Goal: Task Accomplishment & Management: Complete application form

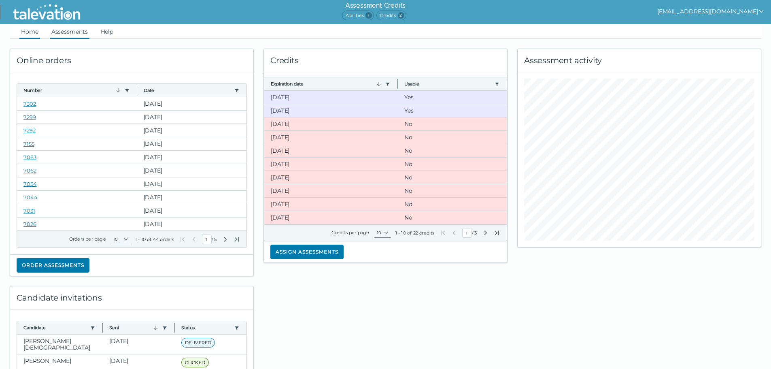
click at [76, 32] on link "Assessments" at bounding box center [70, 31] width 40 height 15
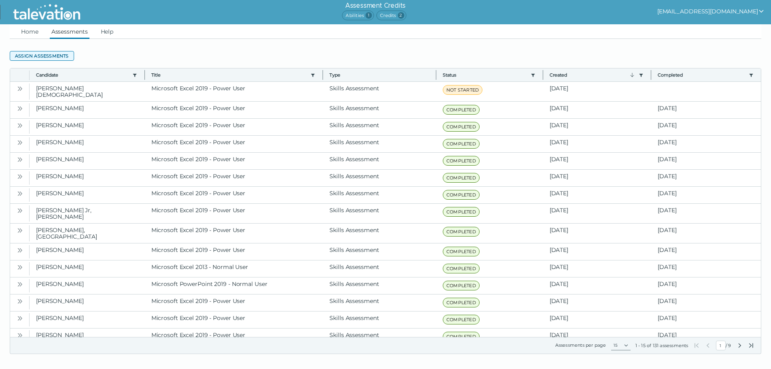
click at [56, 57] on button "Assign assessments" at bounding box center [42, 56] width 64 height 10
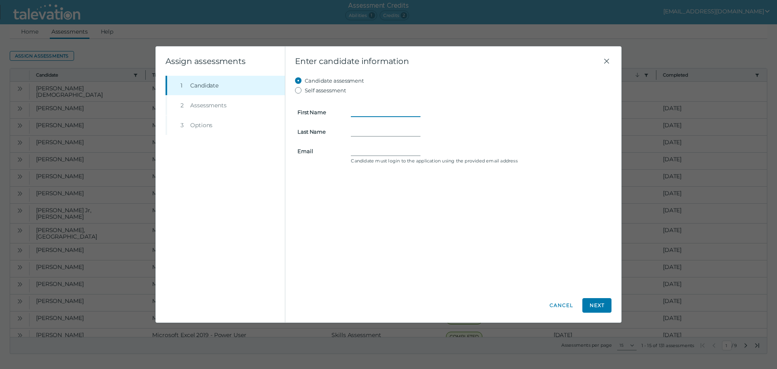
click at [359, 111] on input "First Name" at bounding box center [386, 112] width 70 height 10
type input "[PERSON_NAME]"
click at [366, 124] on form "First Name [PERSON_NAME] Last Name Email Candidate must login to the applicatio…" at bounding box center [453, 130] width 317 height 71
click at [366, 128] on input "Last Name" at bounding box center [386, 132] width 70 height 10
type input "Lo"
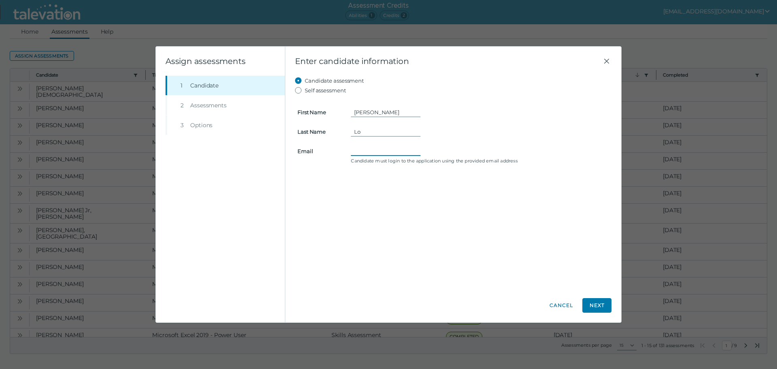
click at [375, 152] on input "Email" at bounding box center [386, 151] width 70 height 10
paste input "[EMAIL_ADDRESS][DOMAIN_NAME]"
type input "[EMAIL_ADDRESS][DOMAIN_NAME]"
click at [598, 302] on button "Next" at bounding box center [597, 305] width 29 height 15
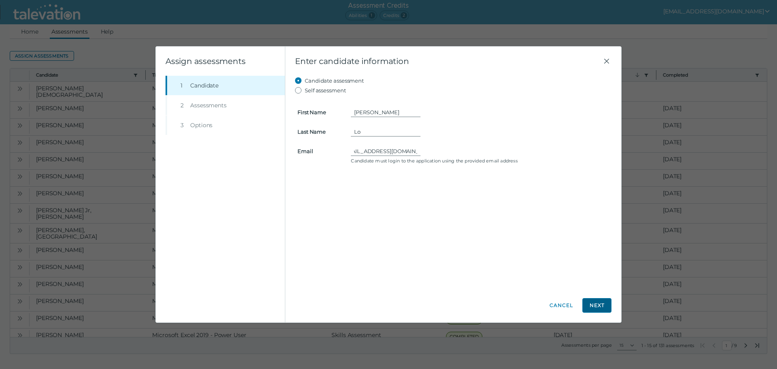
scroll to position [0, 0]
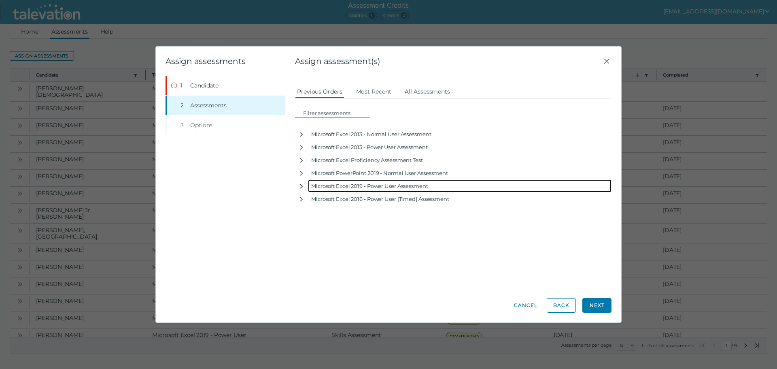
click at [300, 185] on icon "button" at bounding box center [301, 186] width 6 height 6
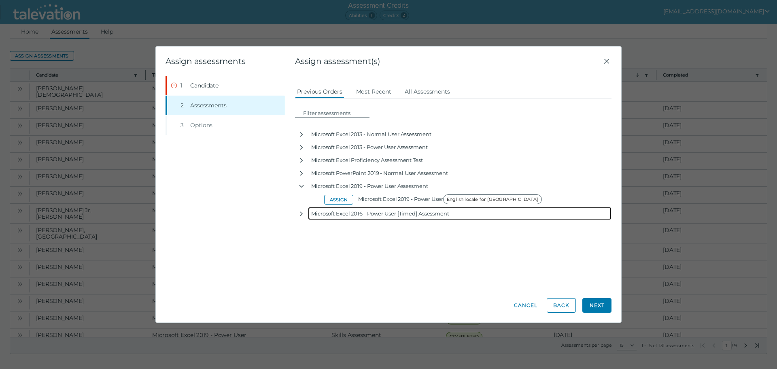
click at [337, 207] on div "Microsoft Excel 2016 - Power User [Timed] Assessment" at bounding box center [460, 213] width 304 height 13
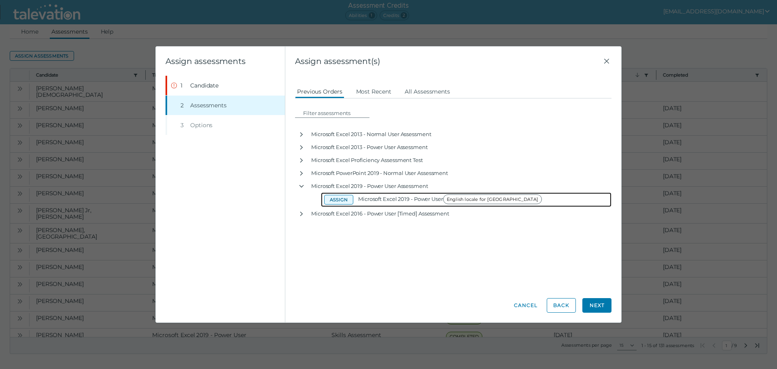
click at [339, 199] on button "Assign" at bounding box center [338, 200] width 29 height 10
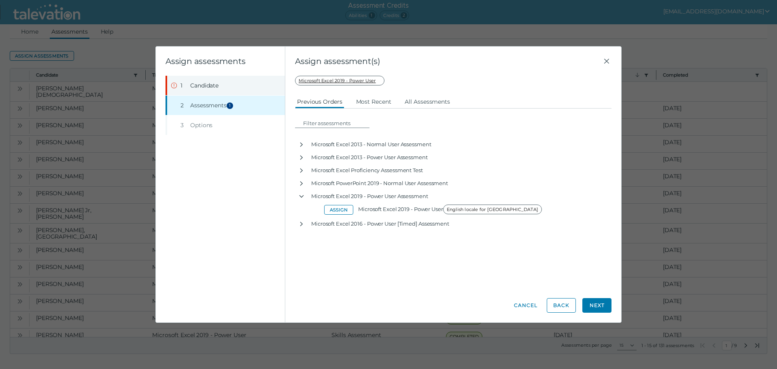
click at [211, 83] on span "Candidate" at bounding box center [204, 85] width 28 height 8
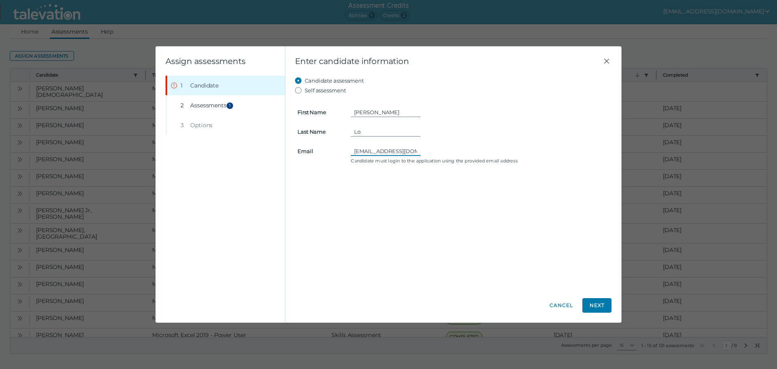
click at [356, 153] on input "[EMAIL_ADDRESS][DOMAIN_NAME]" at bounding box center [386, 151] width 70 height 10
click at [354, 151] on input "[EMAIL_ADDRESS][DOMAIN_NAME]" at bounding box center [386, 151] width 70 height 10
click at [597, 307] on button "Next" at bounding box center [597, 305] width 29 height 15
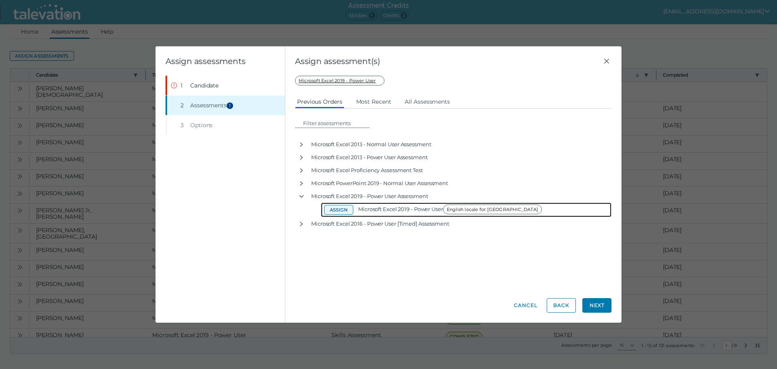
click at [335, 206] on button "Assign" at bounding box center [338, 210] width 29 height 10
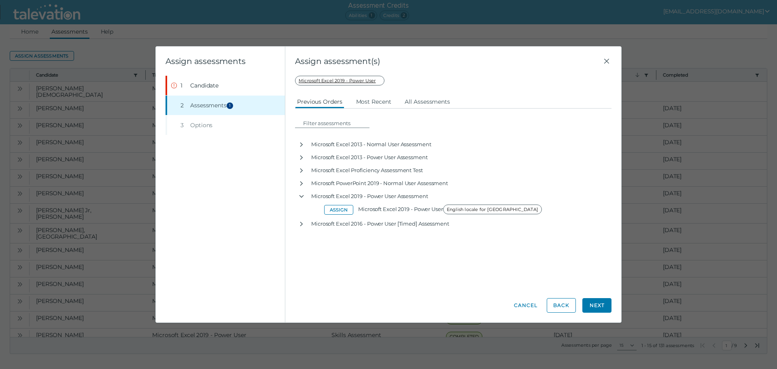
click at [614, 309] on div "Assign assessment(s) Candidate assessment Self assessment First Name [PERSON_NA…" at bounding box center [453, 185] width 336 height 276
click at [599, 306] on button "Next" at bounding box center [597, 305] width 29 height 15
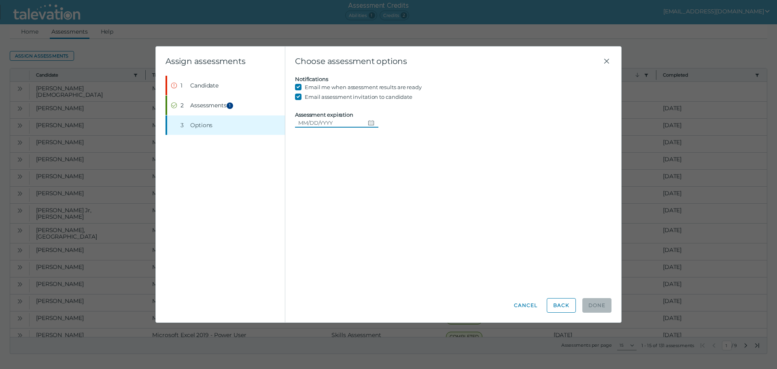
click at [368, 120] on icon "Choose date" at bounding box center [371, 122] width 6 height 6
click at [398, 204] on button "16" at bounding box center [396, 205] width 15 height 15
type input "[DATE]"
click at [226, 89] on button "Step 1 Candidate" at bounding box center [226, 85] width 118 height 19
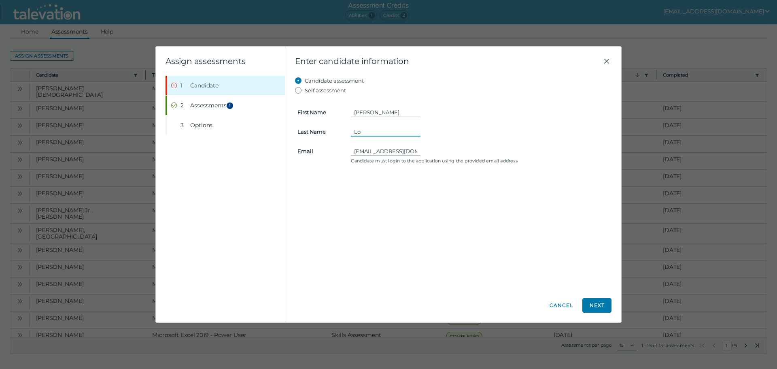
drag, startPoint x: 366, startPoint y: 134, endPoint x: 347, endPoint y: 134, distance: 19.8
click at [347, 134] on div "Lo" at bounding box center [480, 132] width 268 height 10
type input "Lo"
click at [378, 226] on div "Candidate assessment Self assessment First Name [PERSON_NAME] Last Name Lo Emai…" at bounding box center [453, 182] width 317 height 213
drag, startPoint x: 387, startPoint y: 111, endPoint x: 334, endPoint y: 110, distance: 53.8
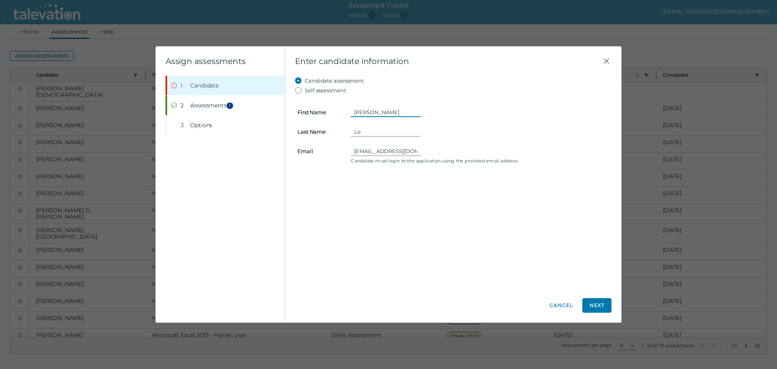
click at [334, 110] on clr-input-container "First Name [PERSON_NAME]" at bounding box center [453, 112] width 321 height 10
type input "[PERSON_NAME]"
click at [415, 148] on input "[EMAIL_ADDRESS][DOMAIN_NAME]" at bounding box center [386, 151] width 70 height 10
type input "[EMAIL_ADDRESS][DOMAIN_NAME]"
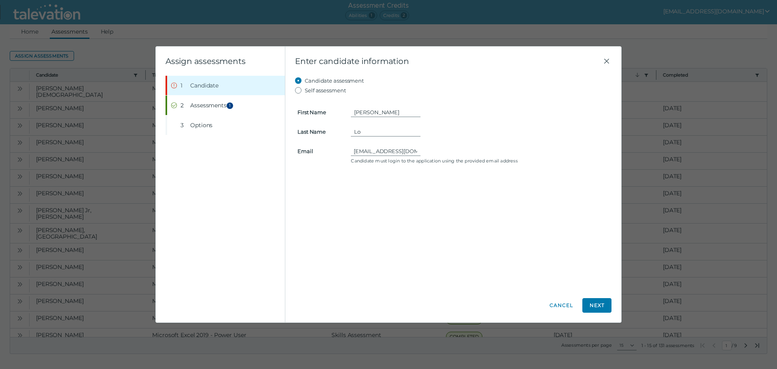
click at [397, 145] on form "First Name [PERSON_NAME] Last Name Lo Email [EMAIL_ADDRESS][DOMAIN_NAME] Candid…" at bounding box center [453, 130] width 317 height 71
click at [396, 149] on input "[EMAIL_ADDRESS][DOMAIN_NAME]" at bounding box center [386, 151] width 70 height 10
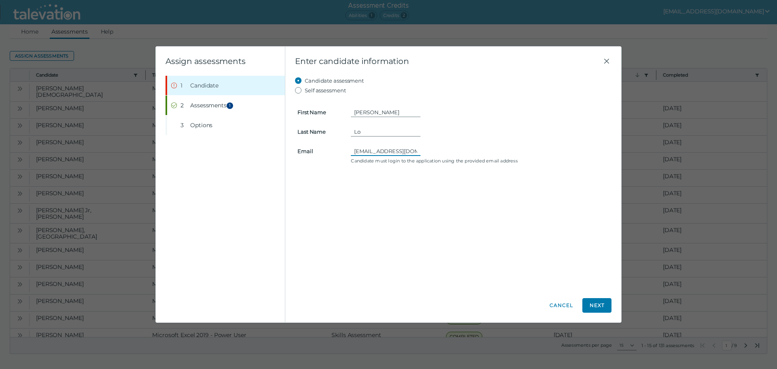
click at [396, 149] on input "[EMAIL_ADDRESS][DOMAIN_NAME]" at bounding box center [386, 151] width 70 height 10
paste input "[EMAIL_ADDRESS][DOMAIN_NAME]"
type input "[EMAIL_ADDRESS][DOMAIN_NAME]"
click at [425, 202] on div "Candidate assessment Self assessment First Name [PERSON_NAME] Last Name Lo Emai…" at bounding box center [453, 182] width 317 height 213
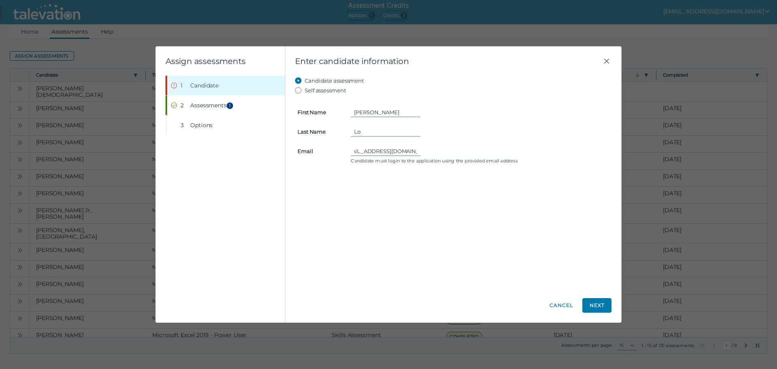
scroll to position [0, 0]
click at [591, 304] on button "Next" at bounding box center [597, 305] width 29 height 15
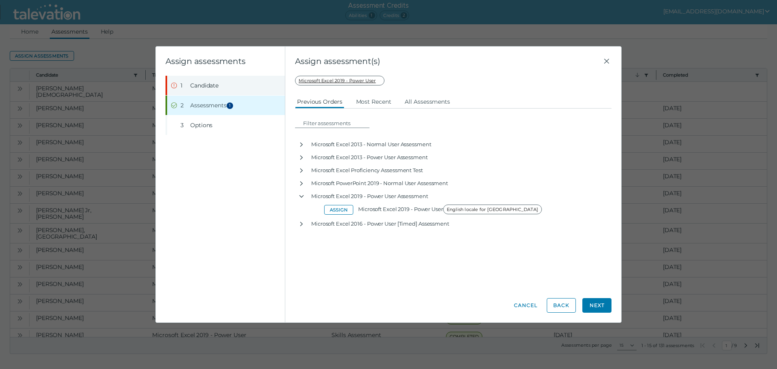
click at [175, 80] on button "Step 1 Candidate" at bounding box center [226, 85] width 118 height 19
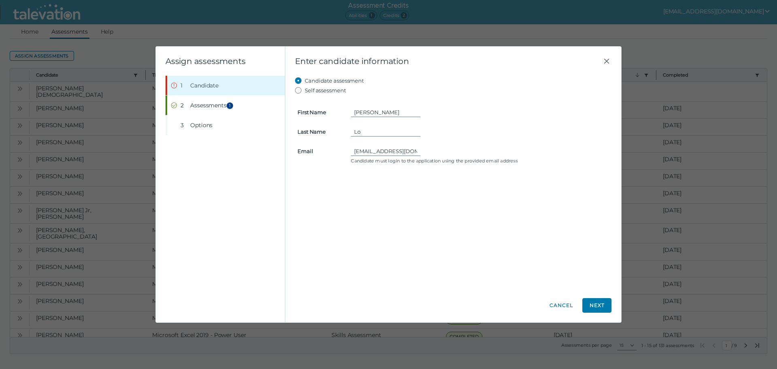
click at [374, 137] on form "First Name [PERSON_NAME] Last Name Lo Email [EMAIL_ADDRESS][DOMAIN_NAME] Candid…" at bounding box center [453, 130] width 317 height 71
click at [372, 135] on input "Lo" at bounding box center [386, 132] width 70 height 10
drag, startPoint x: 364, startPoint y: 130, endPoint x: 349, endPoint y: 130, distance: 15.8
click at [349, 130] on div "Lo" at bounding box center [480, 132] width 268 height 10
type input "Loo"
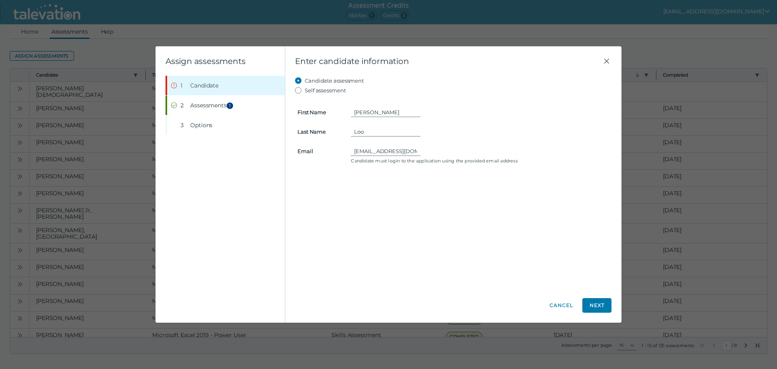
click at [409, 214] on div "Candidate assessment Self assessment First Name [PERSON_NAME] Last Name Loo Ema…" at bounding box center [453, 182] width 317 height 213
click at [598, 302] on button "Next" at bounding box center [597, 305] width 29 height 15
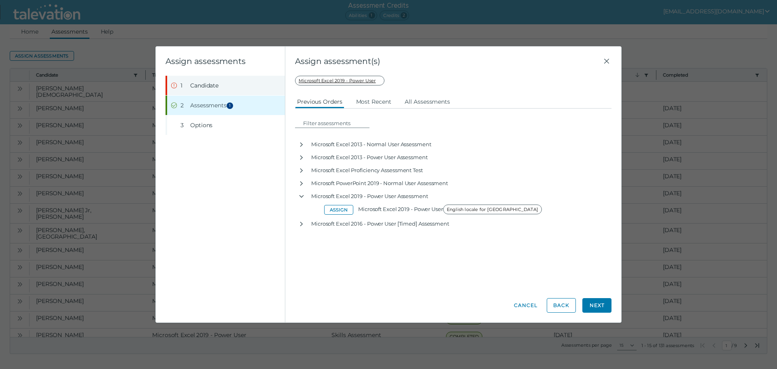
click at [216, 83] on span "Candidate" at bounding box center [204, 85] width 28 height 8
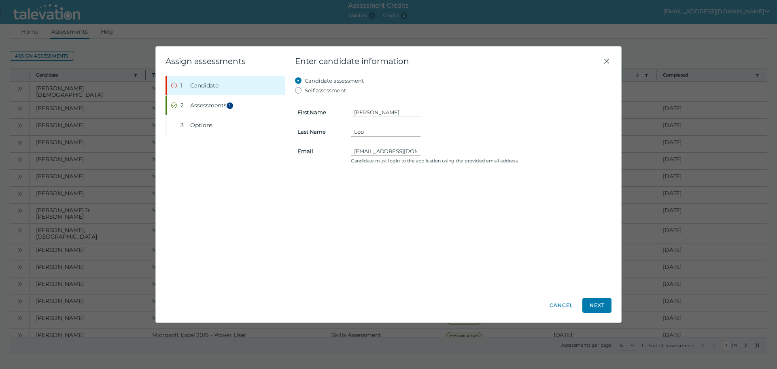
click at [328, 88] on label "Self assessment" at bounding box center [325, 90] width 41 height 10
click at [305, 88] on input "Self assessment" at bounding box center [300, 90] width 10 height 10
radio input "true"
type input "[PERSON_NAME]"
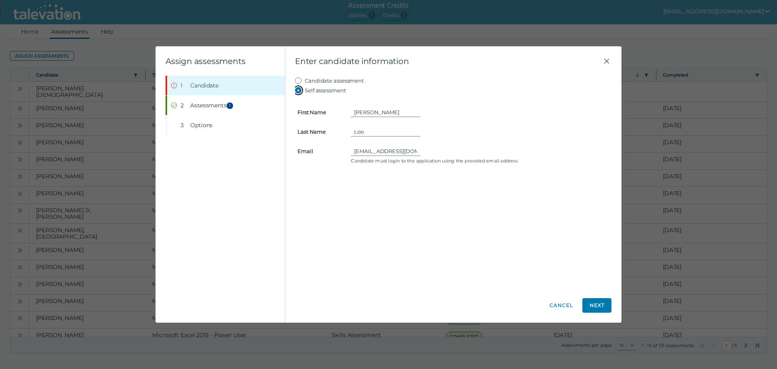
type input "[EMAIL_ADDRESS][DOMAIN_NAME]"
click at [326, 79] on label "Candidate assessment" at bounding box center [334, 81] width 59 height 10
click at [305, 79] on input "Candidate assessment" at bounding box center [300, 81] width 10 height 10
radio input "true"
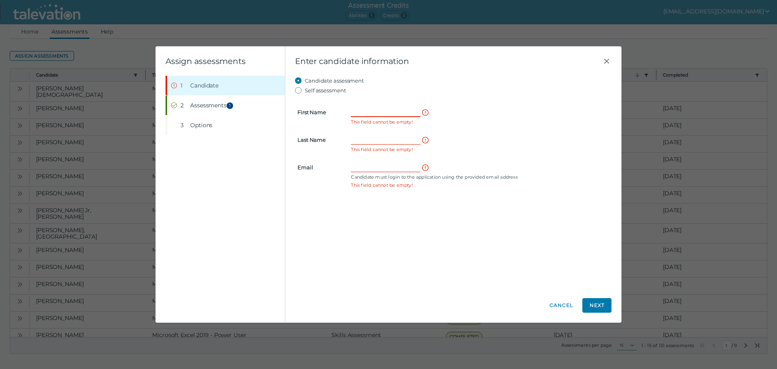
drag, startPoint x: 369, startPoint y: 109, endPoint x: 372, endPoint y: 104, distance: 5.8
click at [369, 109] on input "First Name" at bounding box center [386, 112] width 70 height 10
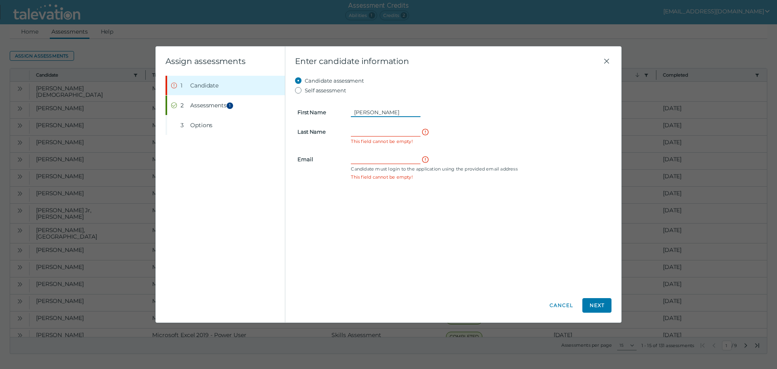
type input "[PERSON_NAME]"
click at [364, 132] on input "Last Name" at bounding box center [386, 132] width 70 height 10
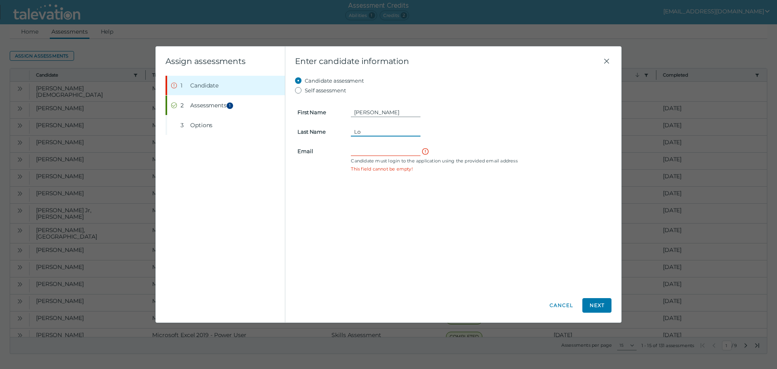
type input "Lo"
click at [362, 151] on input "Email" at bounding box center [386, 151] width 70 height 10
paste input "[EMAIL_ADDRESS][DOMAIN_NAME]"
type input "[EMAIL_ADDRESS][DOMAIN_NAME]"
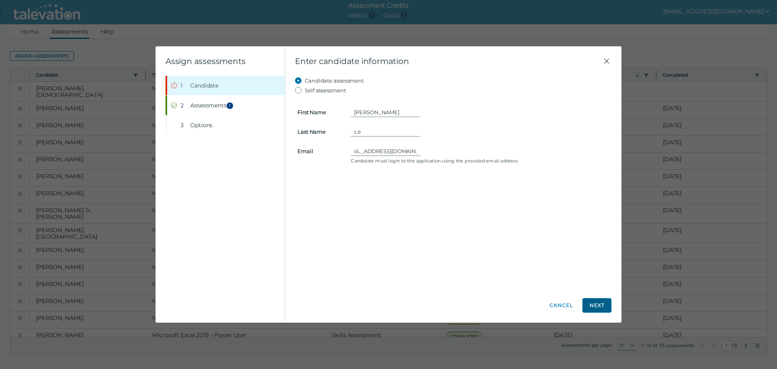
click at [597, 303] on button "Next" at bounding box center [597, 305] width 29 height 15
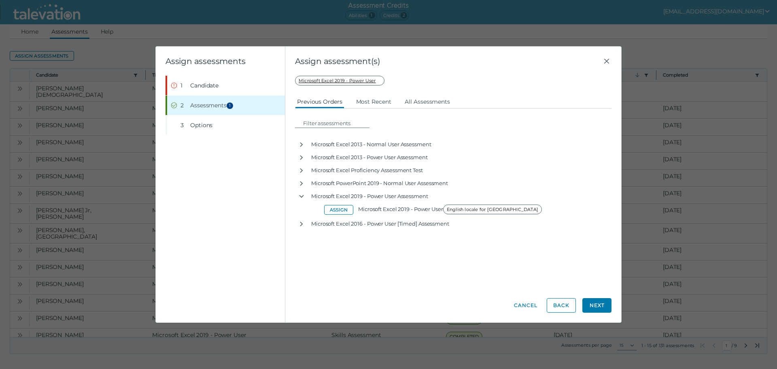
click at [613, 62] on div "Assign assessment(s) Candidate assessment Self assessment First Name [PERSON_NA…" at bounding box center [453, 185] width 336 height 276
click at [610, 62] on icon "Close" at bounding box center [607, 61] width 10 height 10
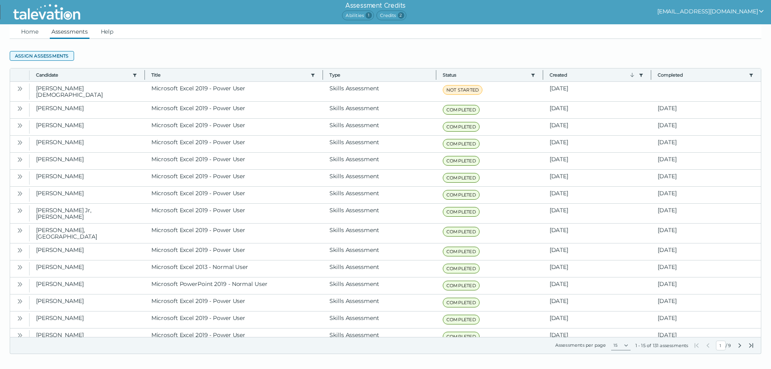
click at [40, 52] on button "Assign assessments" at bounding box center [42, 56] width 64 height 10
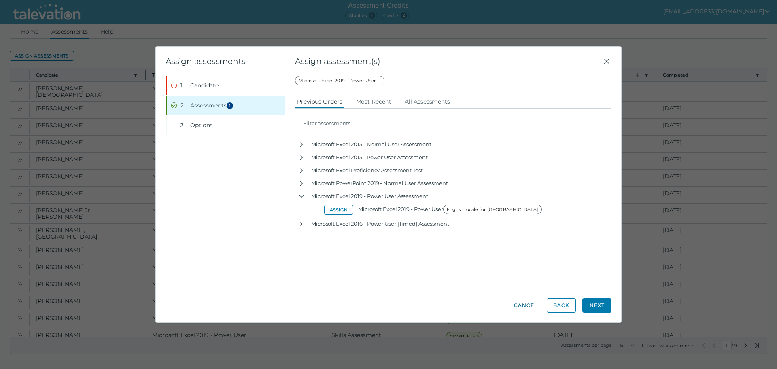
click at [533, 301] on button "Cancel" at bounding box center [525, 305] width 29 height 15
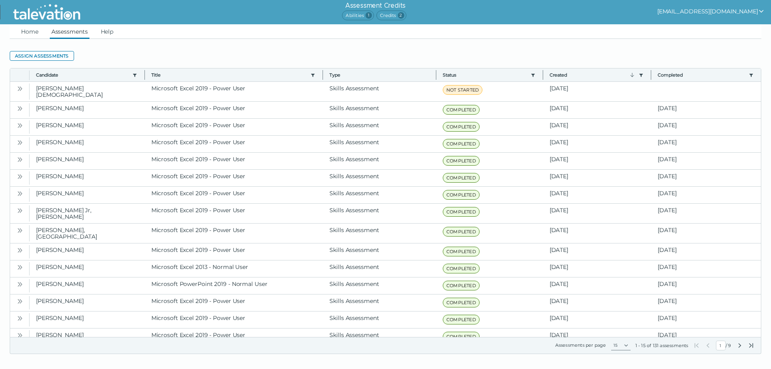
click at [65, 49] on clr-dg-action-bar "Assign assessments" at bounding box center [386, 56] width 752 height 15
click at [63, 53] on button "Assign assessments" at bounding box center [42, 56] width 64 height 10
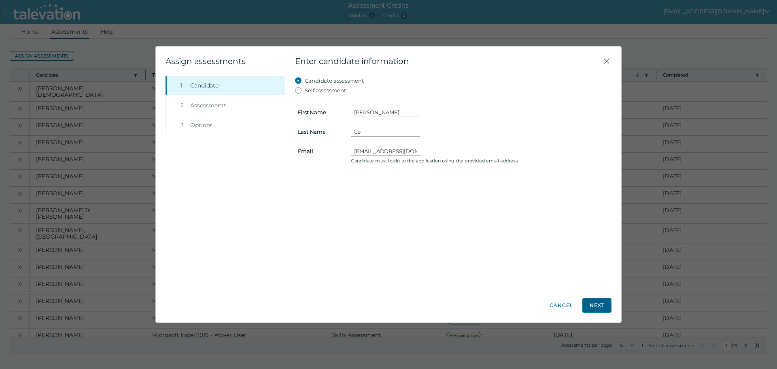
click at [600, 302] on button "Next" at bounding box center [597, 305] width 29 height 15
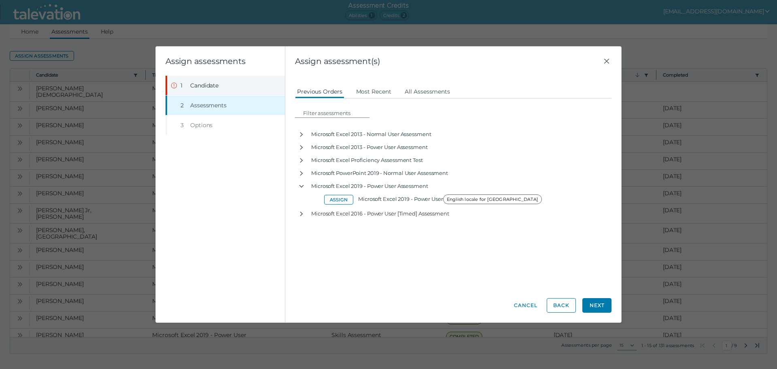
click at [220, 87] on button "Step 1 Candidate" at bounding box center [226, 85] width 118 height 19
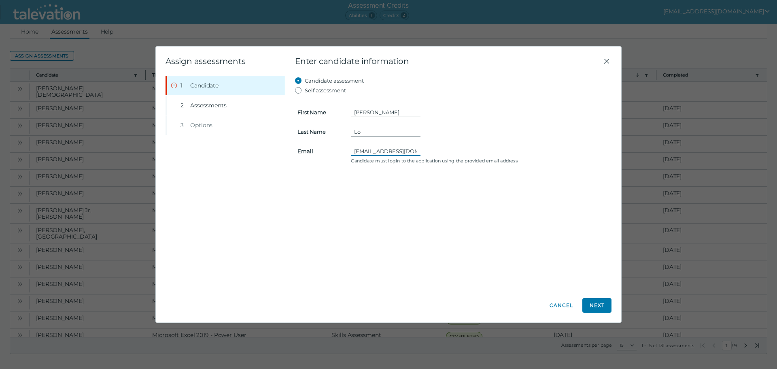
scroll to position [0, 13]
drag, startPoint x: 357, startPoint y: 147, endPoint x: 423, endPoint y: 167, distance: 69.3
click at [423, 167] on div "Candidate assessment Self assessment First Name [PERSON_NAME] Last Name Lo Emai…" at bounding box center [453, 182] width 317 height 213
click at [417, 157] on clr-control-helper "Candidate must login to the application using the provided email address" at bounding box center [480, 160] width 258 height 6
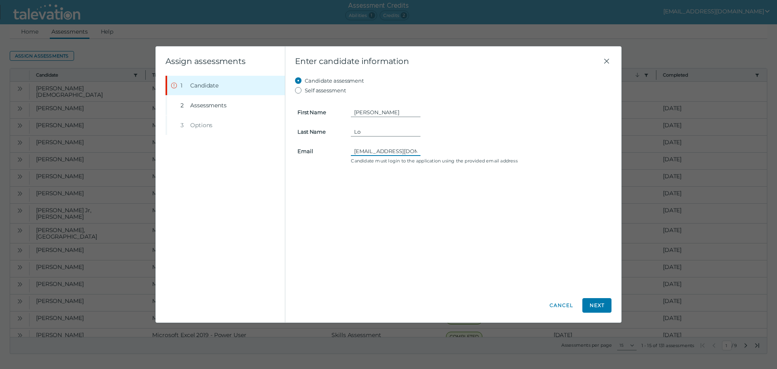
drag, startPoint x: 415, startPoint y: 152, endPoint x: 336, endPoint y: 144, distance: 79.4
click at [336, 144] on form "First Name [PERSON_NAME] Last Name Lo Email [EMAIL_ADDRESS][DOMAIN_NAME] Candid…" at bounding box center [453, 130] width 317 height 71
click at [355, 153] on input "[EMAIL_ADDRESS][DOMAIN_NAME]" at bounding box center [386, 151] width 70 height 10
type input "[EMAIL_ADDRESS][DOMAIN_NAME]"
click at [391, 190] on div "Candidate assessment Self assessment First Name [PERSON_NAME] Last Name Lo Emai…" at bounding box center [453, 182] width 317 height 213
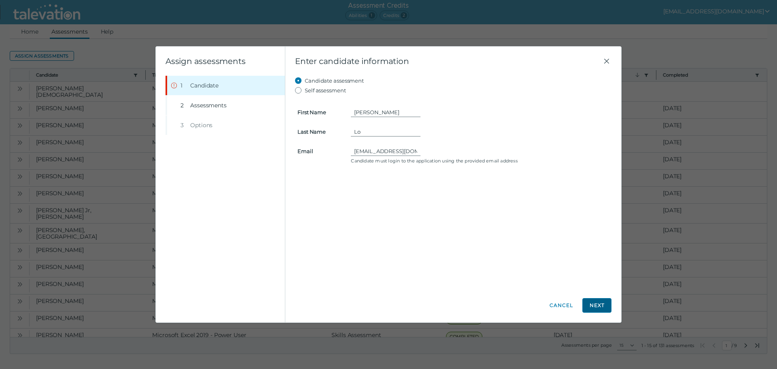
click at [602, 307] on button "Next" at bounding box center [597, 305] width 29 height 15
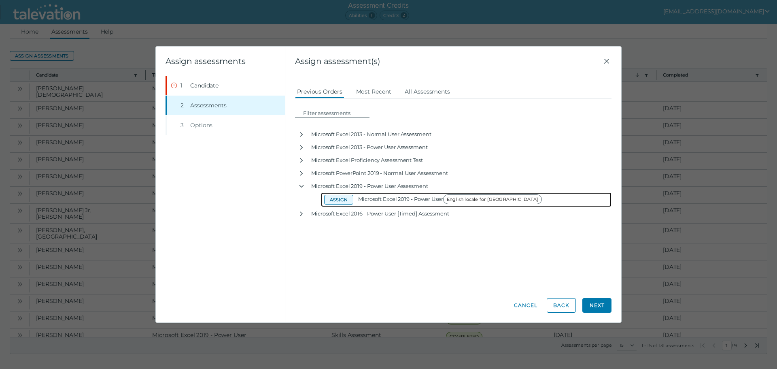
click at [347, 198] on button "Assign" at bounding box center [338, 200] width 29 height 10
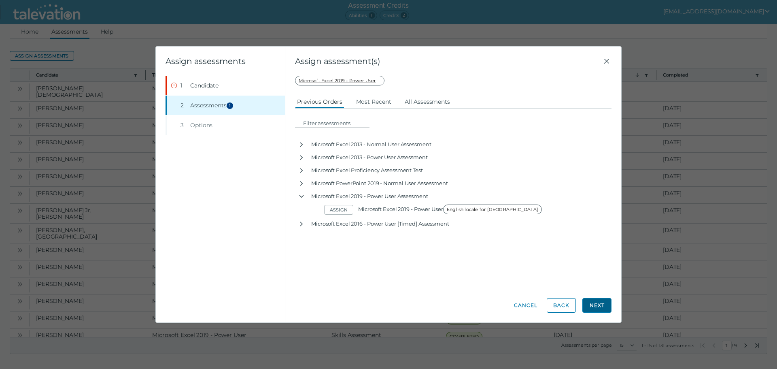
click at [598, 306] on button "Next" at bounding box center [597, 305] width 29 height 15
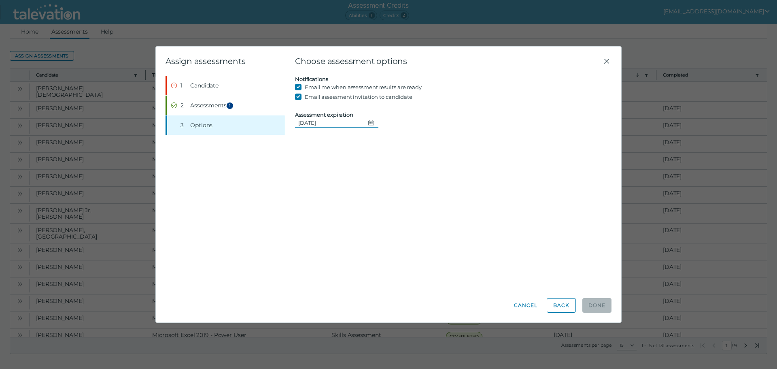
click at [371, 123] on icon "Change date, 08/16/2025" at bounding box center [371, 122] width 6 height 5
click at [395, 205] on button "16" at bounding box center [396, 205] width 15 height 15
click at [196, 80] on button "Step 1 Candidate" at bounding box center [226, 85] width 118 height 19
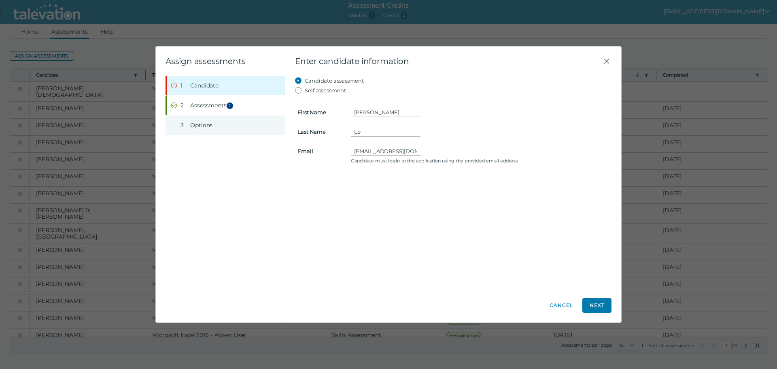
click at [179, 122] on button "Step 3 Options" at bounding box center [226, 124] width 118 height 19
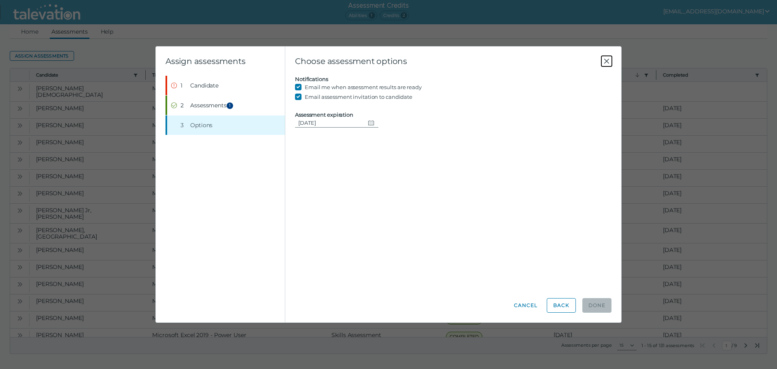
click at [606, 60] on icon "Close" at bounding box center [607, 61] width 10 height 10
